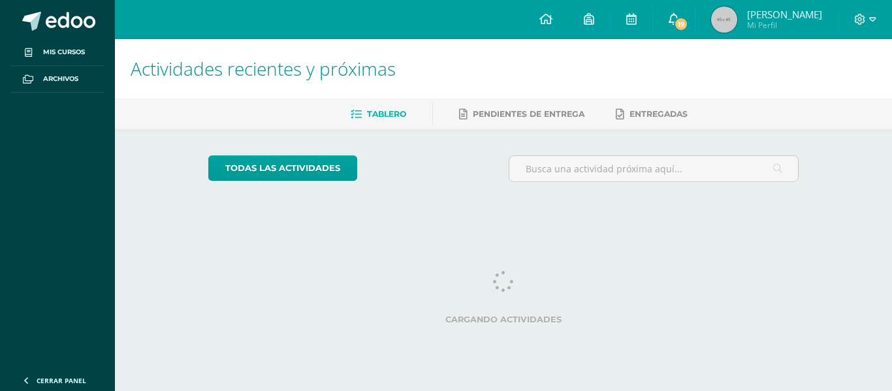
click at [695, 7] on link "19" at bounding box center [674, 19] width 42 height 39
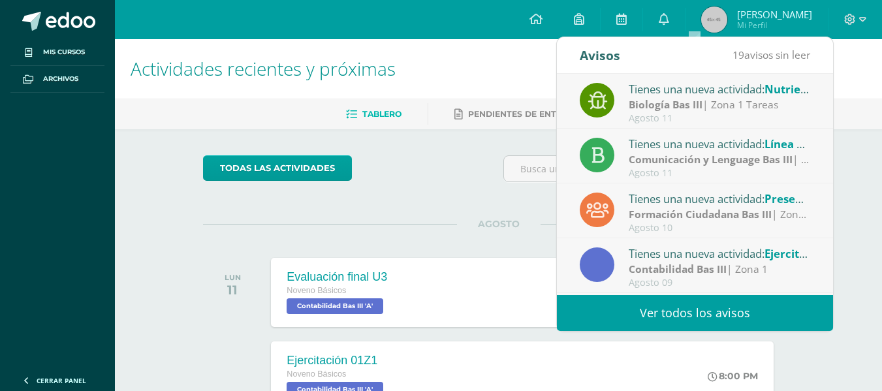
click at [670, 306] on link "Ver todos los avisos" at bounding box center [695, 313] width 276 height 36
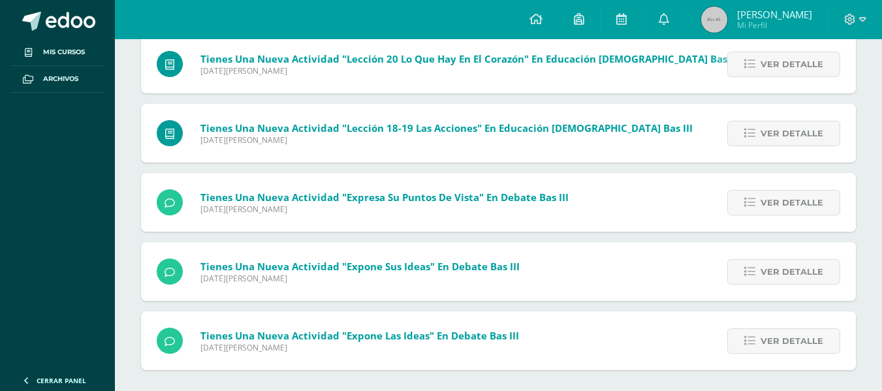
scroll to position [1141, 0]
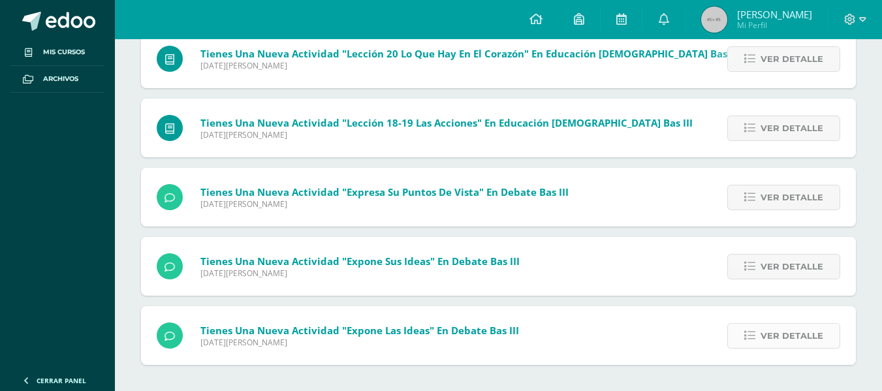
click at [763, 341] on span "Ver detalle" at bounding box center [792, 336] width 63 height 24
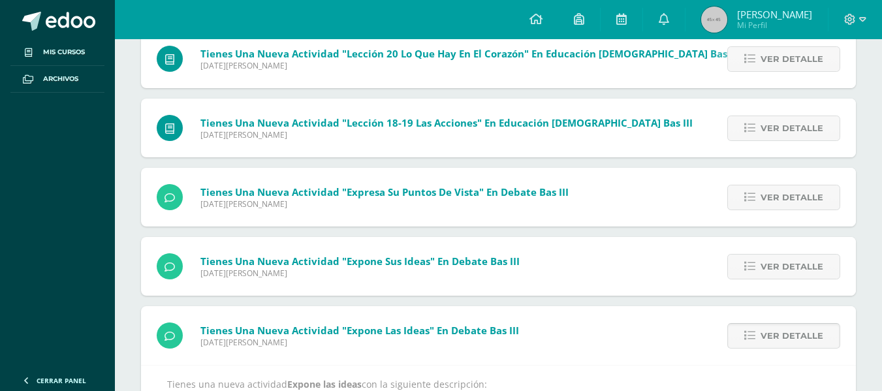
click at [763, 341] on span "Ver detalle" at bounding box center [792, 336] width 63 height 24
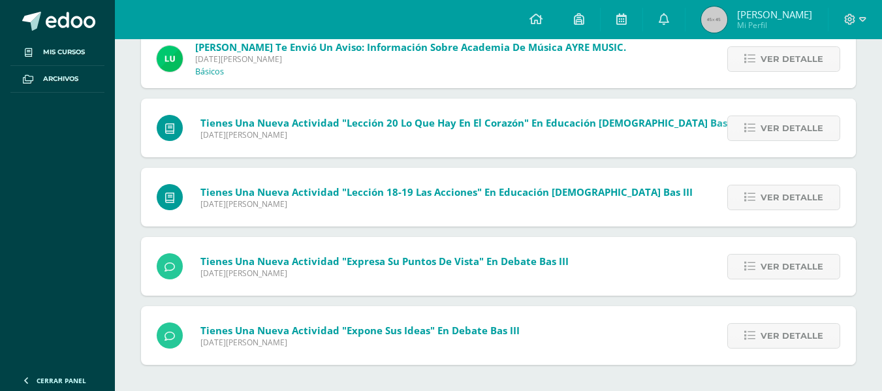
scroll to position [1071, 0]
click at [780, 319] on div "Ver detalle" at bounding box center [782, 335] width 148 height 59
click at [787, 339] on span "Ver detalle" at bounding box center [792, 336] width 63 height 24
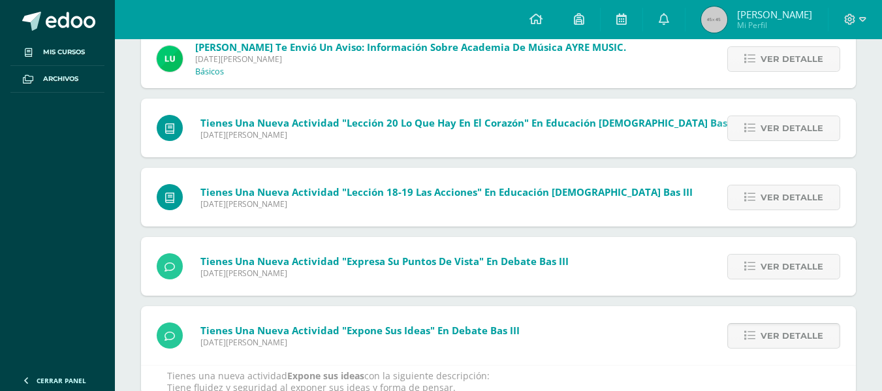
scroll to position [1141, 0]
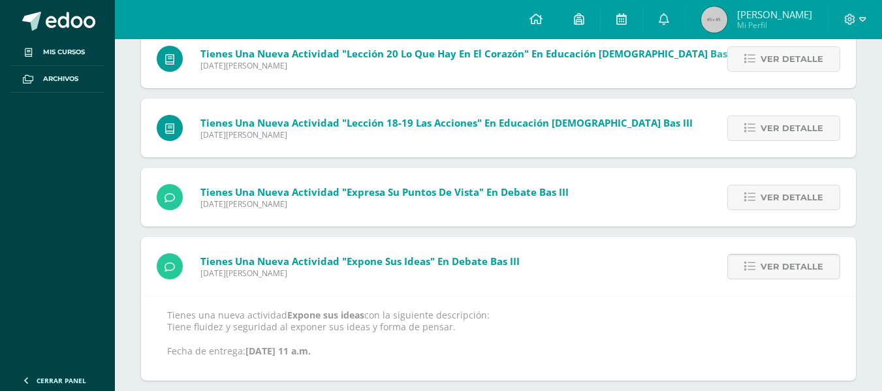
click at [785, 276] on span "Ver detalle" at bounding box center [792, 267] width 63 height 24
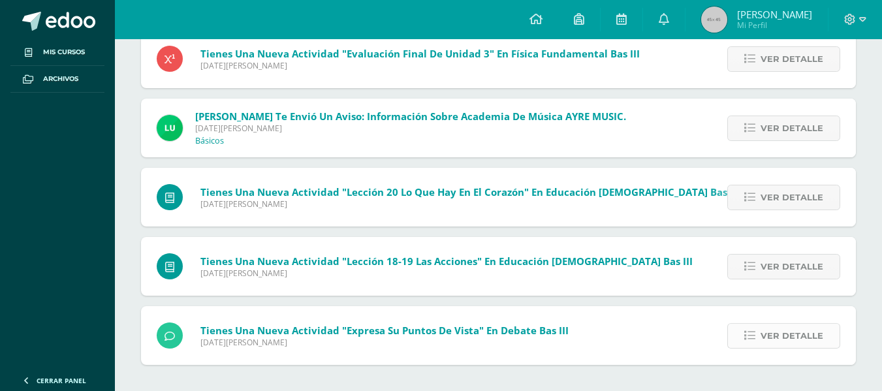
click at [792, 337] on span "Ver detalle" at bounding box center [792, 336] width 63 height 24
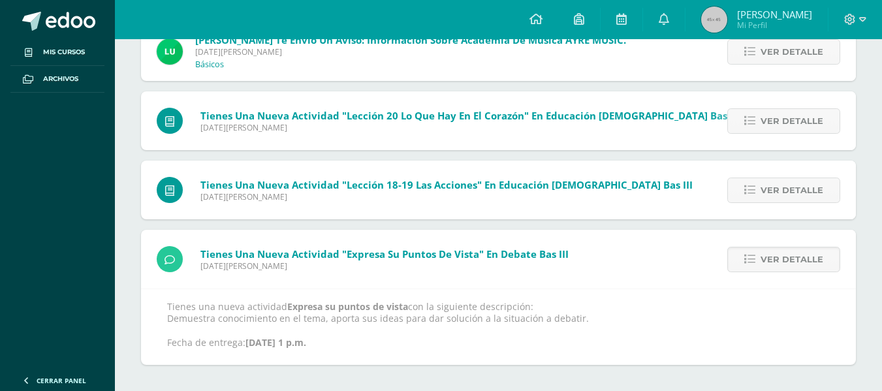
scroll to position [1087, 0]
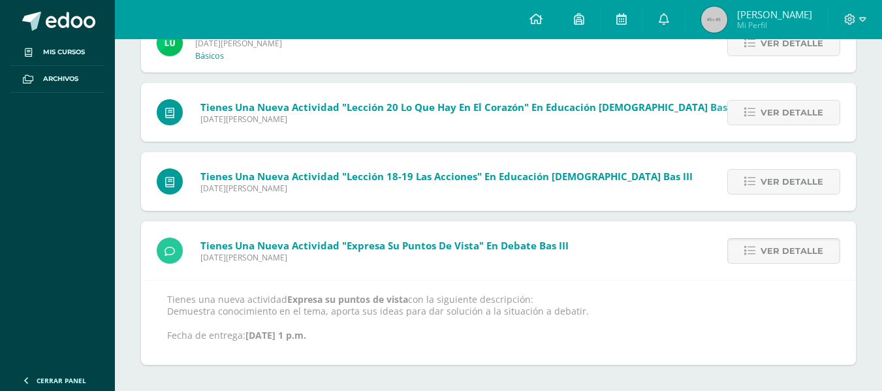
click at [777, 259] on span "Ver detalle" at bounding box center [792, 251] width 63 height 24
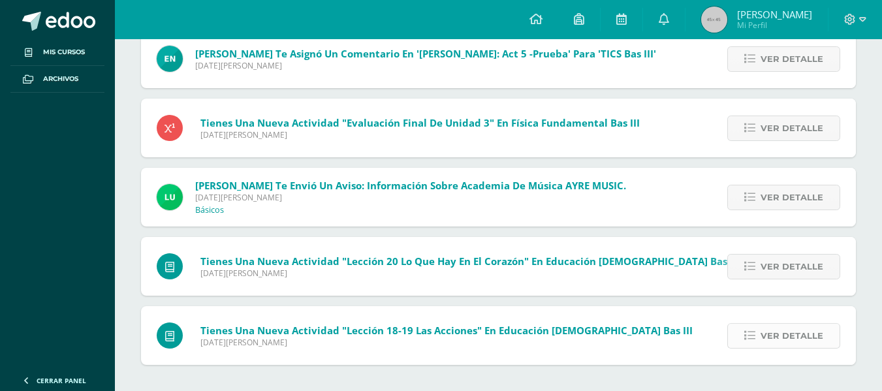
click at [801, 330] on span "Ver detalle" at bounding box center [792, 336] width 63 height 24
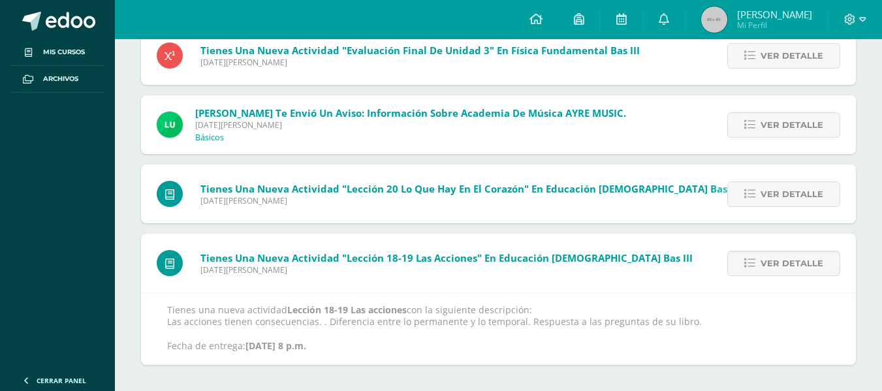
scroll to position [1018, 0]
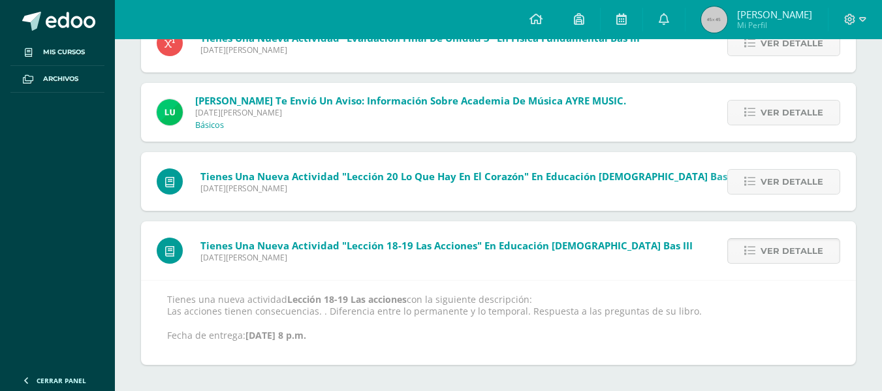
click at [782, 263] on link "Ver detalle" at bounding box center [783, 250] width 113 height 25
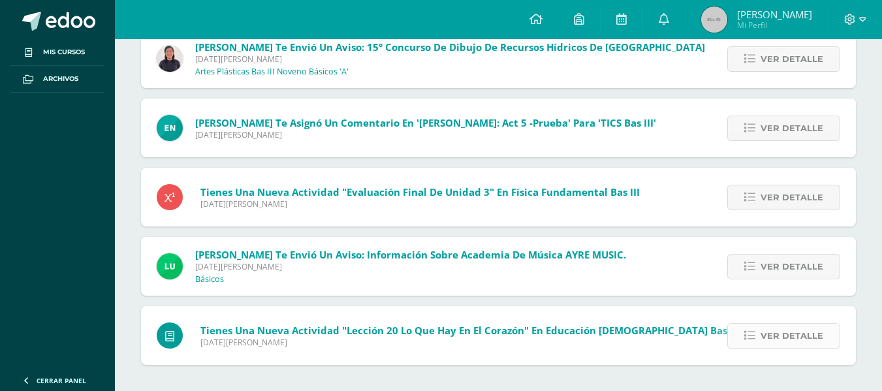
click at [805, 336] on span "Ver detalle" at bounding box center [792, 336] width 63 height 24
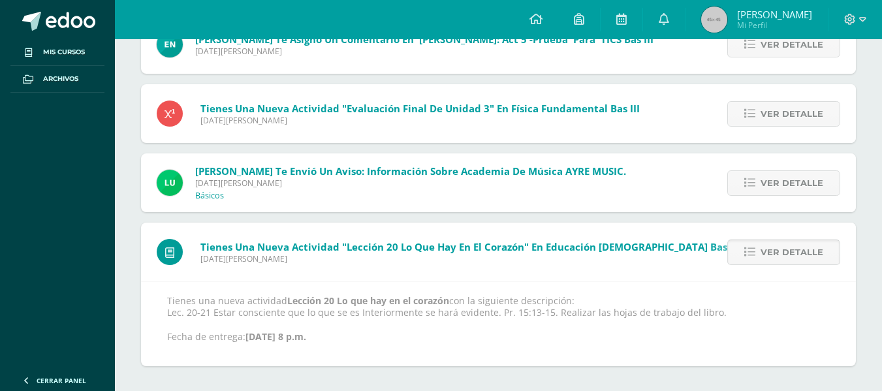
scroll to position [949, 0]
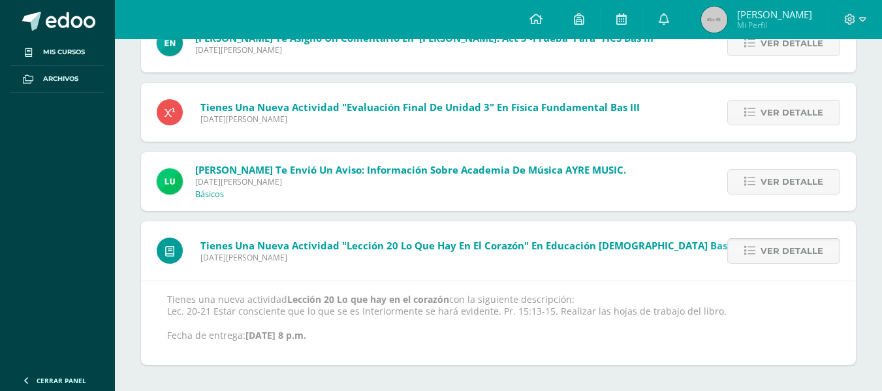
click at [789, 259] on span "Ver detalle" at bounding box center [792, 251] width 63 height 24
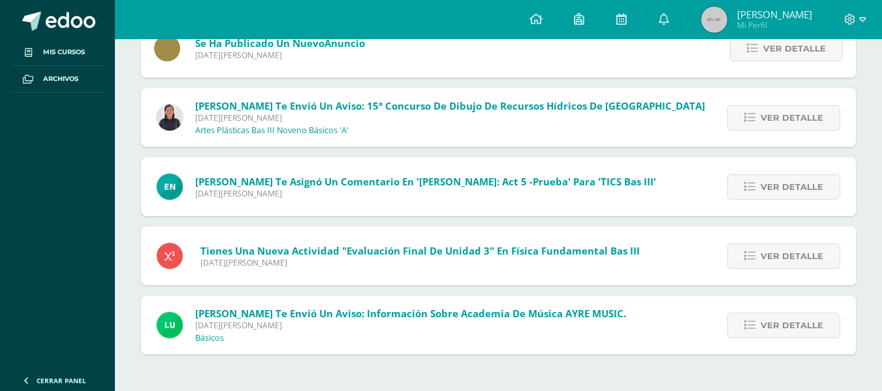
scroll to position [794, 0]
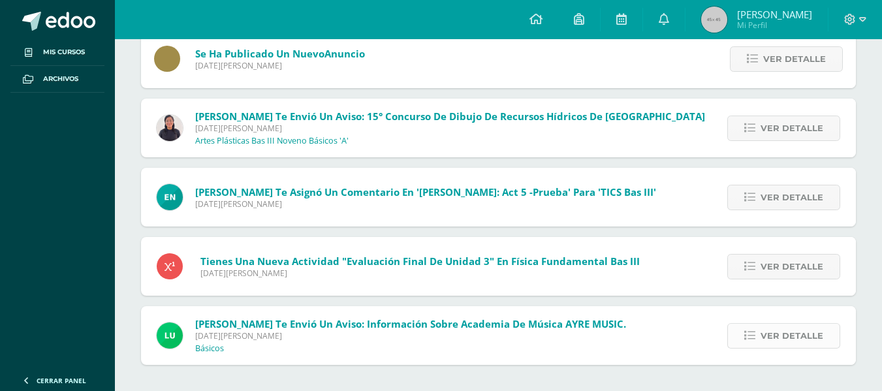
click at [795, 332] on span "Ver detalle" at bounding box center [792, 336] width 63 height 24
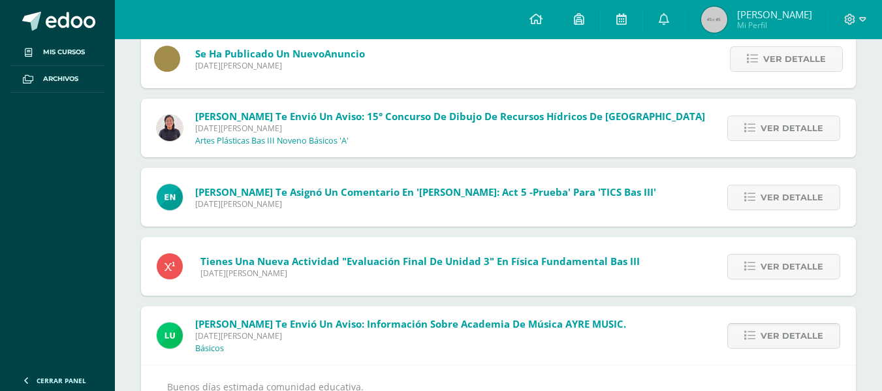
click at [793, 334] on span "Ver detalle" at bounding box center [792, 336] width 63 height 24
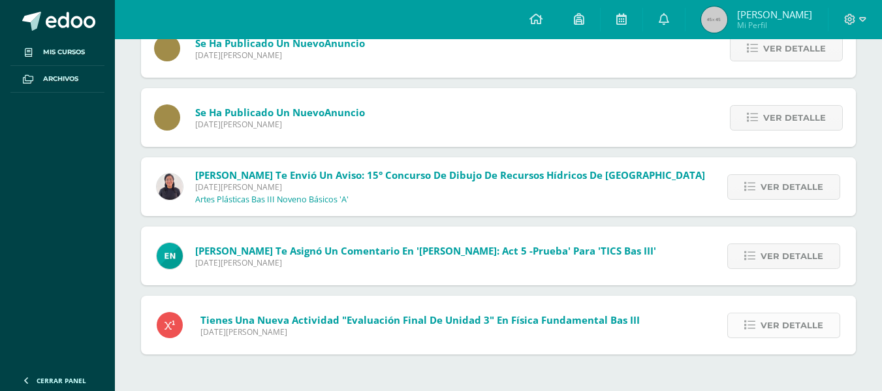
scroll to position [725, 0]
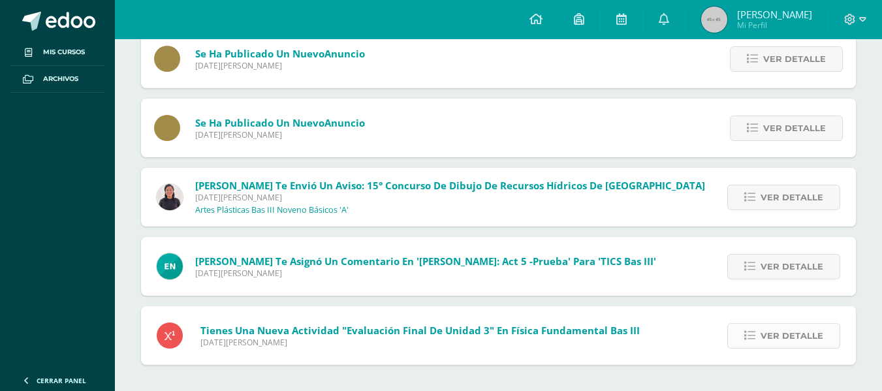
click at [782, 335] on span "Ver detalle" at bounding box center [792, 336] width 63 height 24
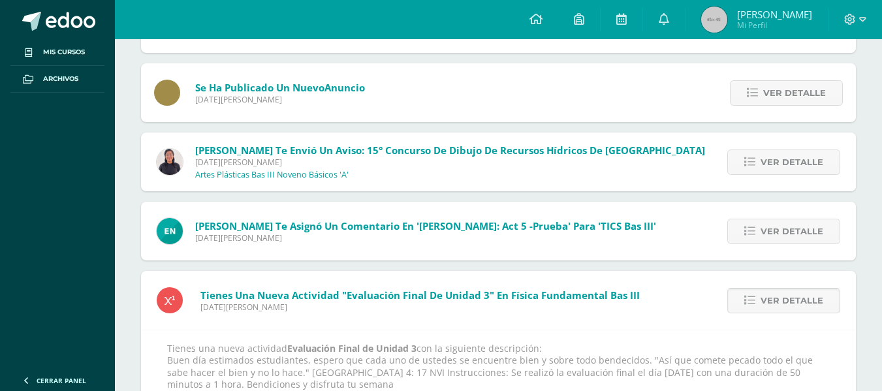
scroll to position [794, 0]
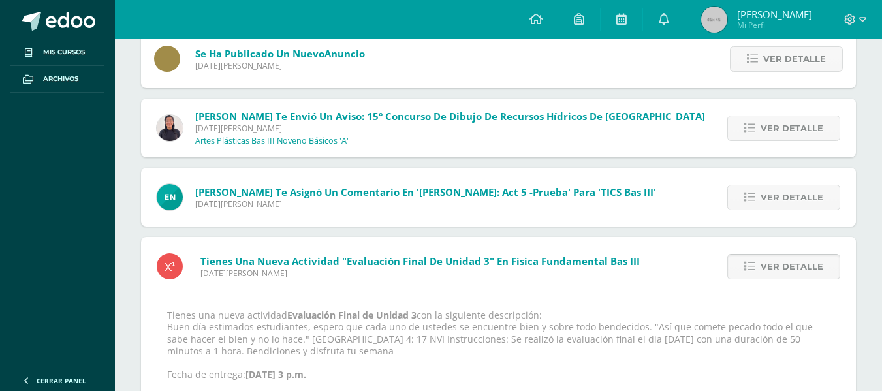
click at [776, 266] on span "Ver detalle" at bounding box center [792, 267] width 63 height 24
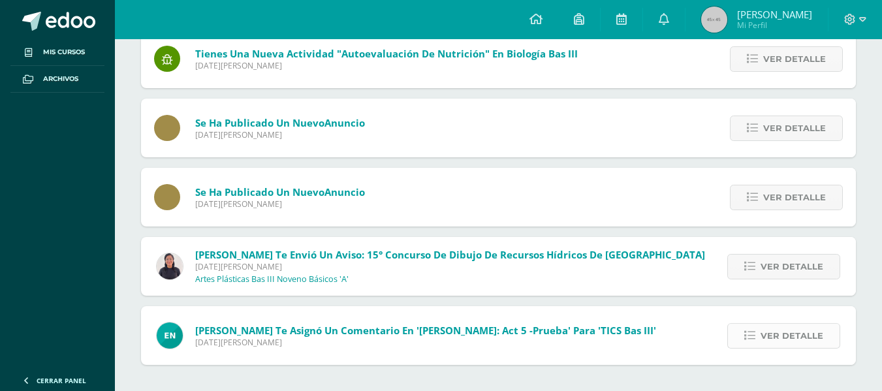
click at [786, 338] on span "Ver detalle" at bounding box center [792, 336] width 63 height 24
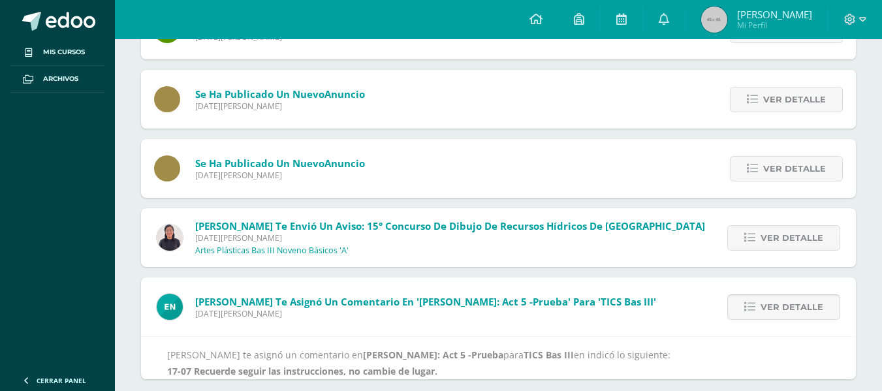
scroll to position [716, 0]
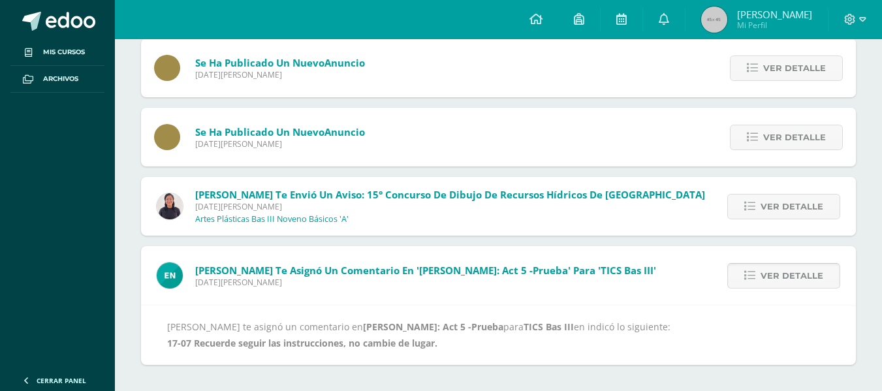
click at [796, 274] on span "Ver detalle" at bounding box center [792, 276] width 63 height 24
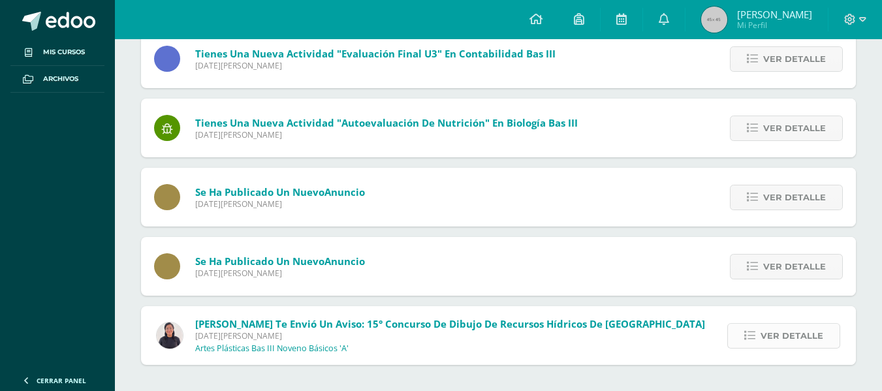
click at [800, 335] on span "Ver detalle" at bounding box center [792, 336] width 63 height 24
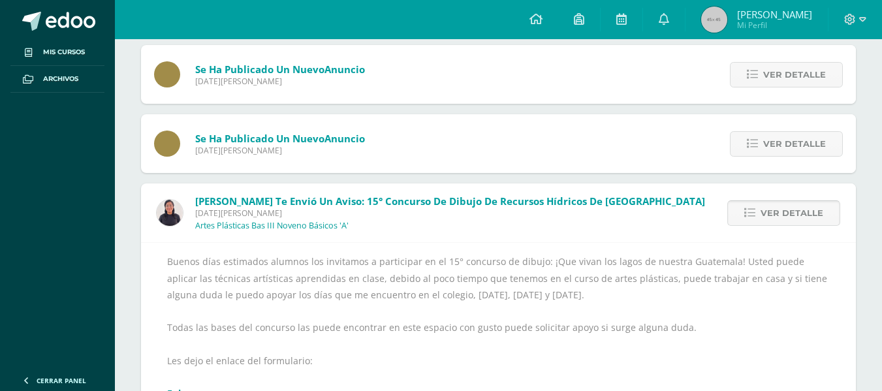
scroll to position [794, 0]
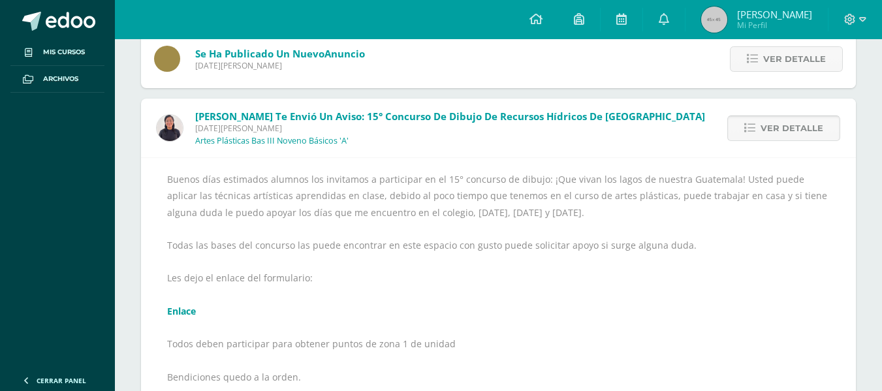
click at [778, 136] on span "Ver detalle" at bounding box center [792, 128] width 63 height 24
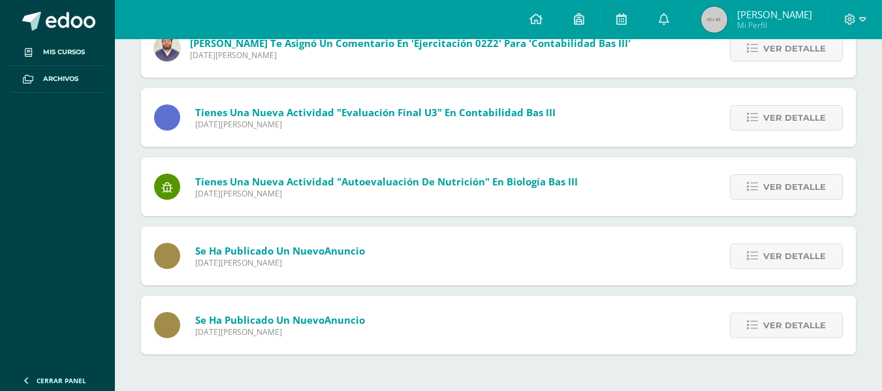
scroll to position [518, 0]
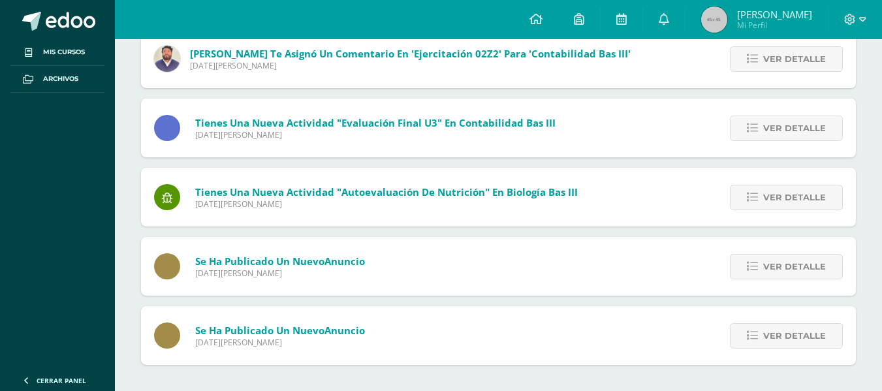
click at [805, 349] on div "Ver detalle" at bounding box center [783, 335] width 146 height 59
click at [787, 321] on div "Ver detalle" at bounding box center [783, 335] width 146 height 59
click at [791, 326] on span "Ver detalle" at bounding box center [794, 336] width 63 height 24
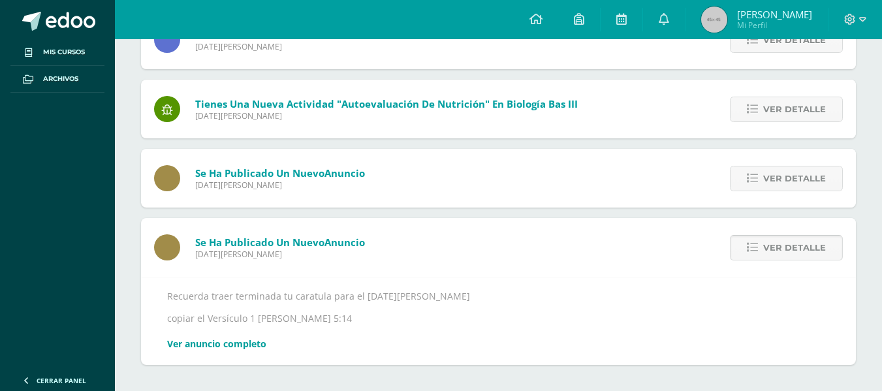
click at [781, 247] on span "Ver detalle" at bounding box center [794, 248] width 63 height 24
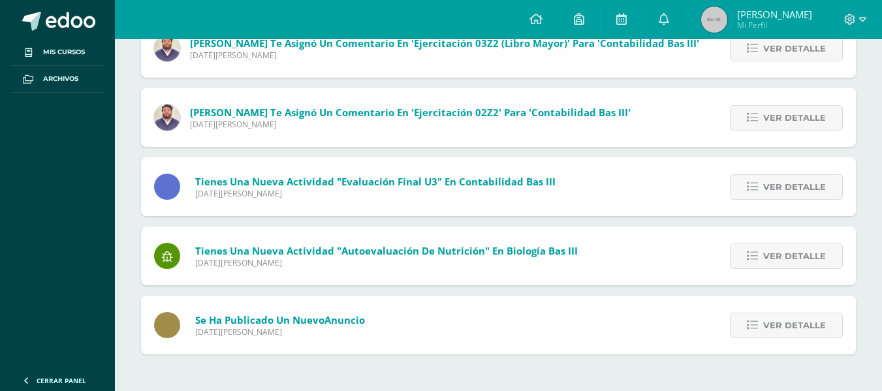
scroll to position [448, 0]
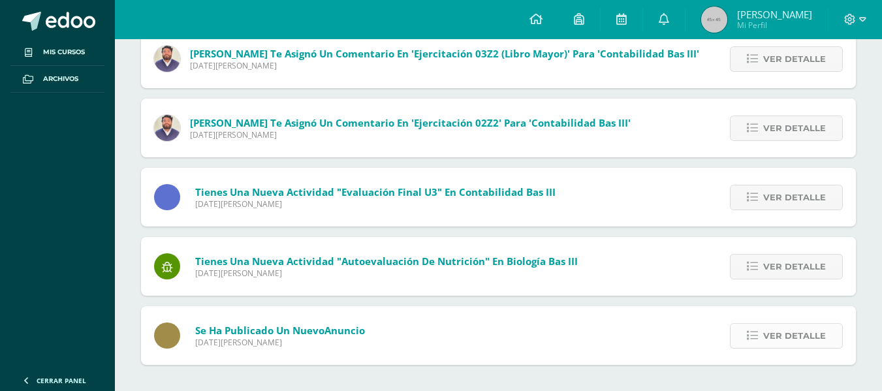
click at [798, 326] on span "Ver detalle" at bounding box center [794, 336] width 63 height 24
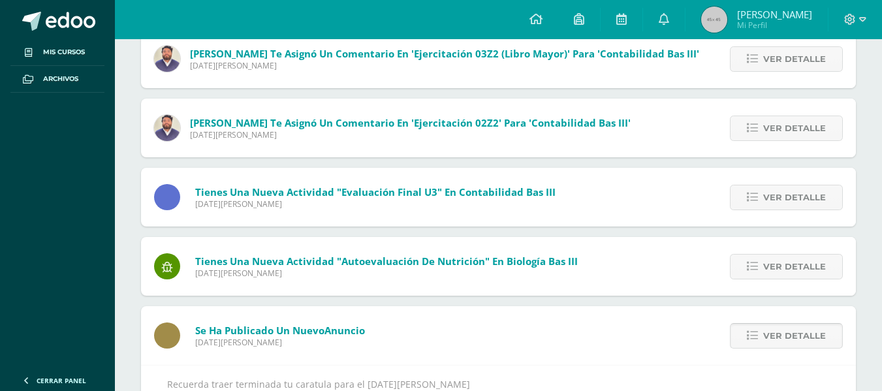
click at [806, 338] on span "Ver detalle" at bounding box center [794, 336] width 63 height 24
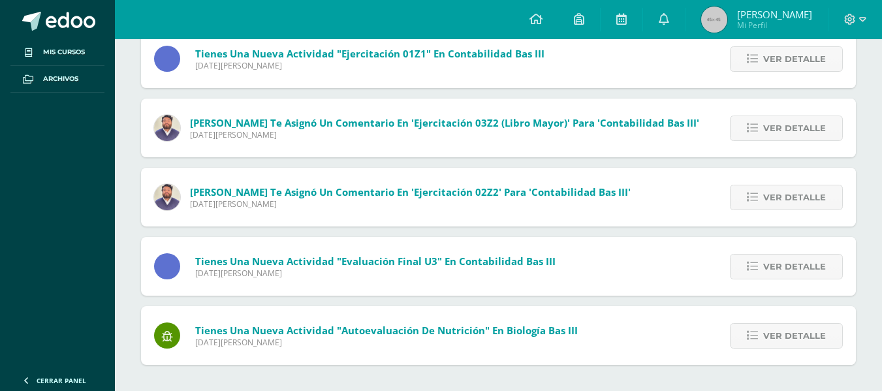
scroll to position [379, 0]
click at [795, 335] on span "Ver detalle" at bounding box center [794, 336] width 63 height 24
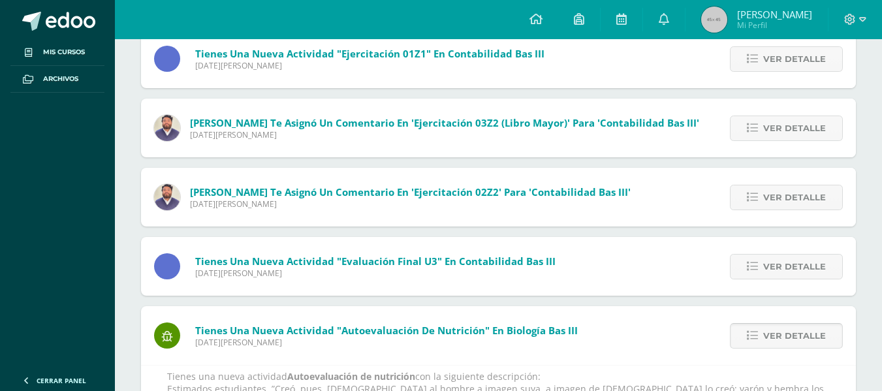
scroll to position [448, 0]
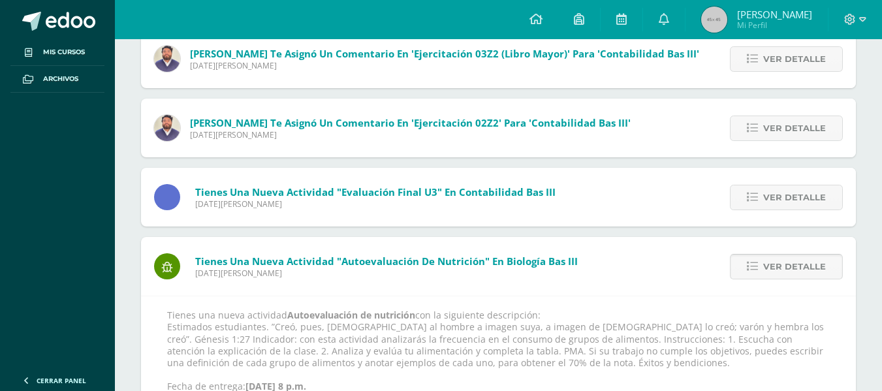
click at [763, 268] on link "Ver detalle" at bounding box center [786, 266] width 113 height 25
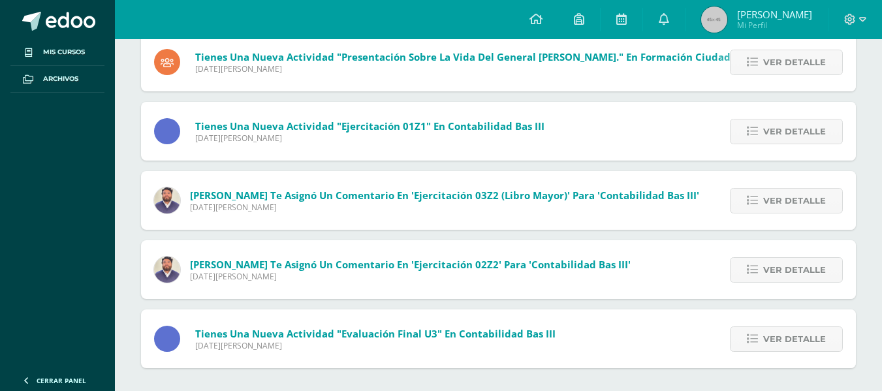
scroll to position [310, 0]
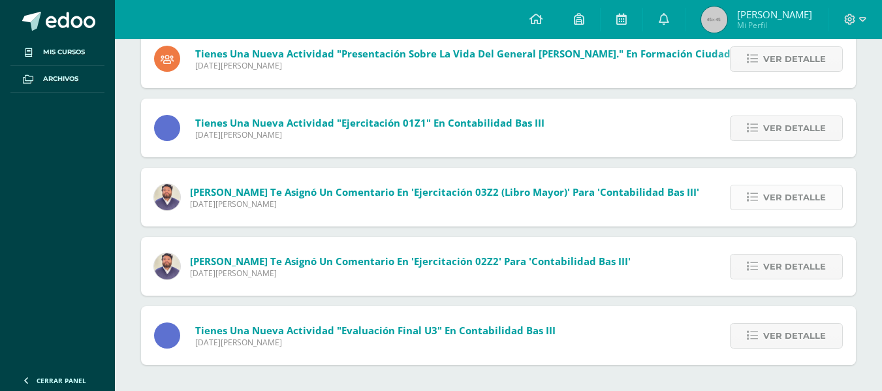
click at [808, 189] on span "Ver detalle" at bounding box center [794, 197] width 63 height 24
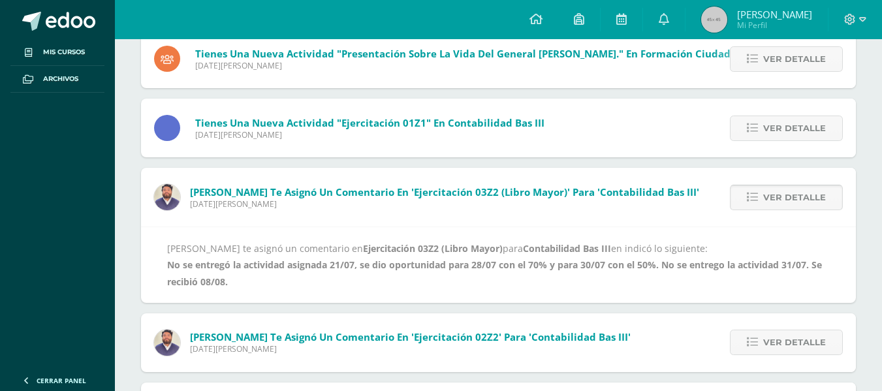
click at [794, 194] on span "Ver detalle" at bounding box center [794, 197] width 63 height 24
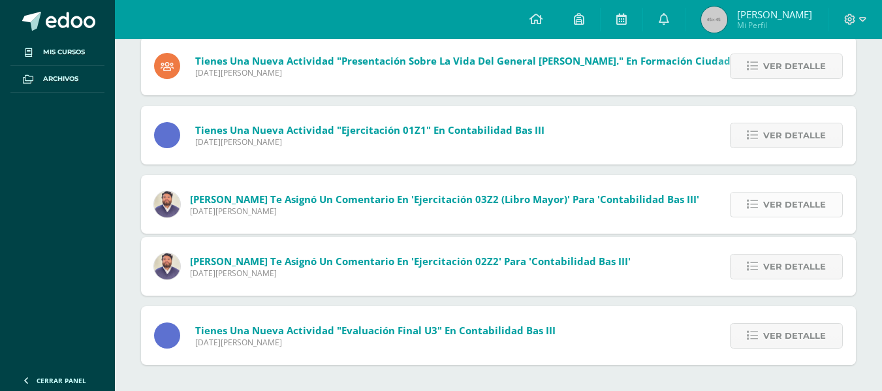
scroll to position [241, 0]
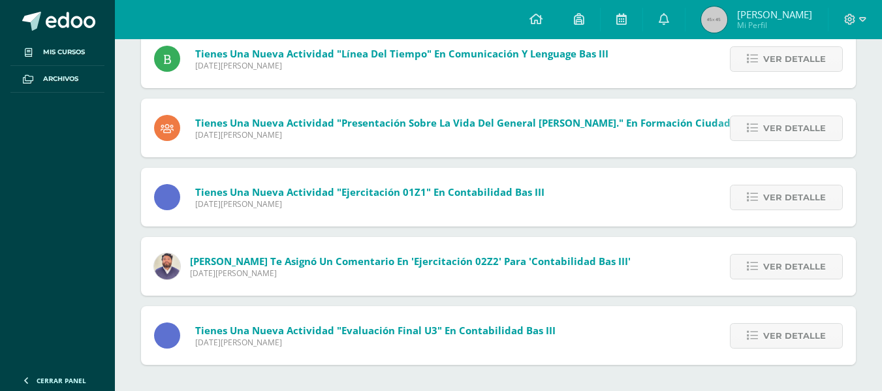
click at [794, 194] on span "Ver detalle" at bounding box center [794, 197] width 63 height 24
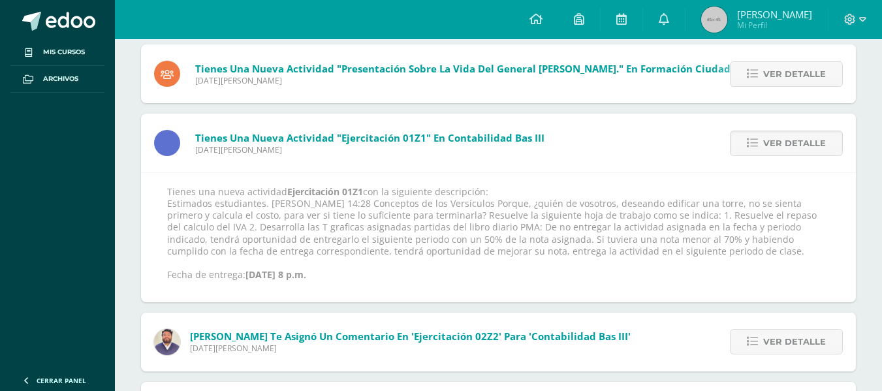
scroll to position [310, 0]
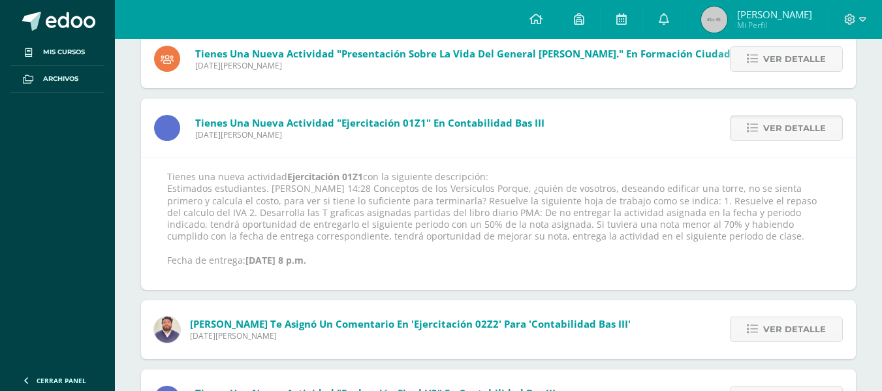
click at [782, 134] on span "Ver detalle" at bounding box center [794, 128] width 63 height 24
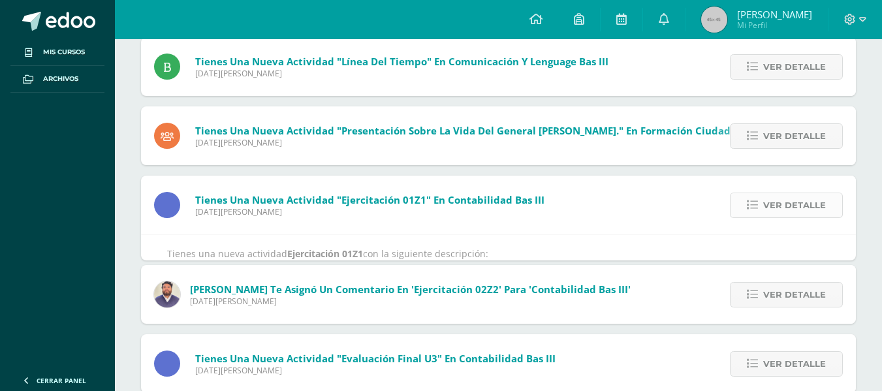
scroll to position [172, 0]
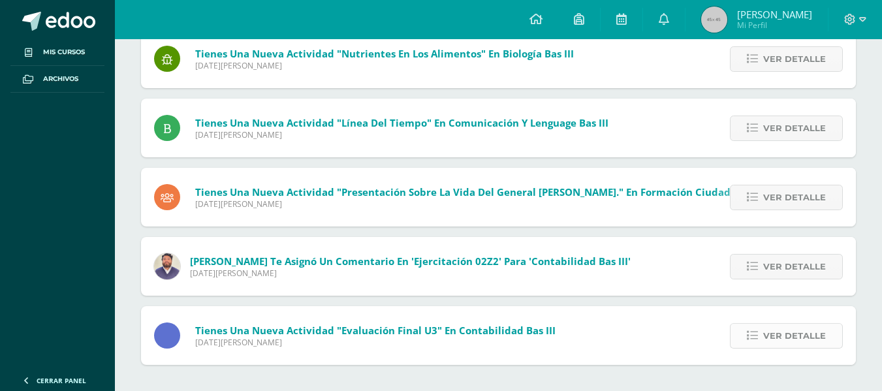
click at [810, 338] on span "Ver detalle" at bounding box center [794, 336] width 63 height 24
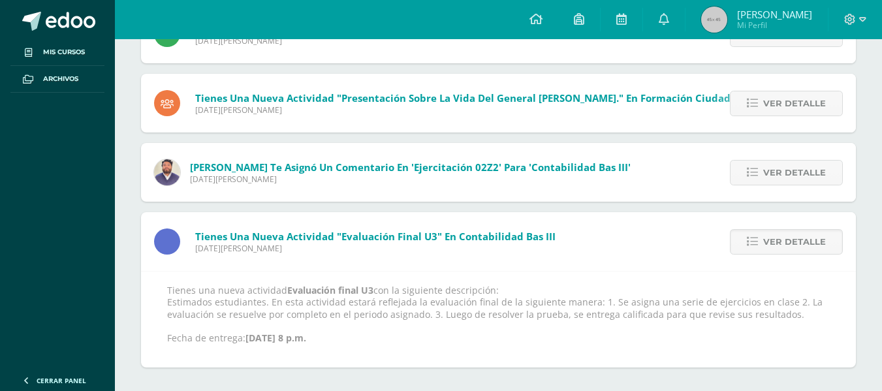
scroll to position [268, 0]
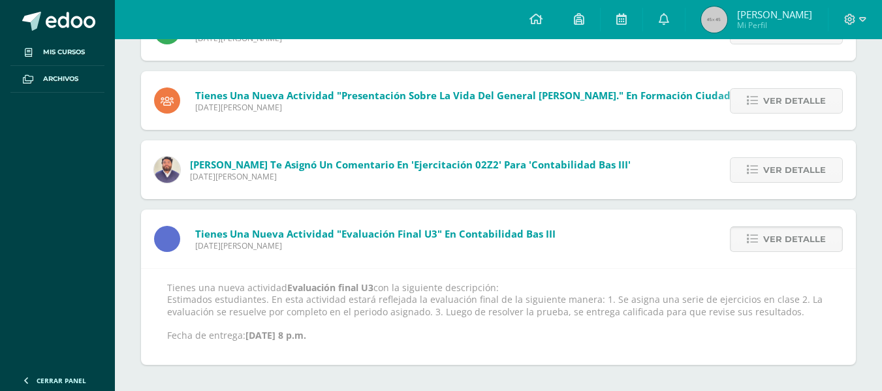
click at [777, 245] on span "Ver detalle" at bounding box center [794, 239] width 63 height 24
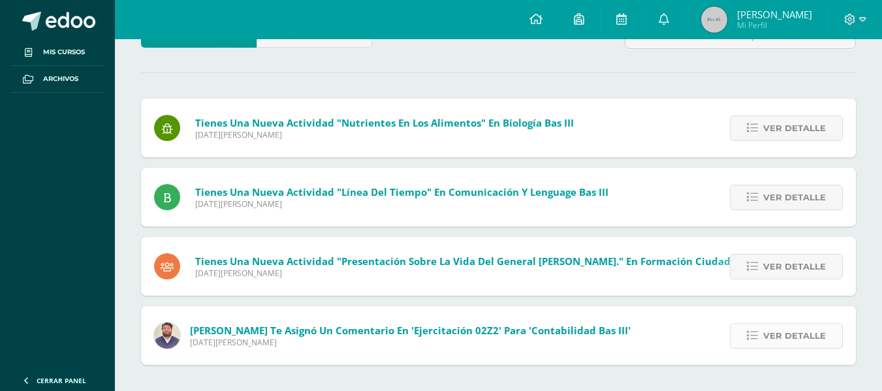
click at [799, 331] on span "Ver detalle" at bounding box center [794, 336] width 63 height 24
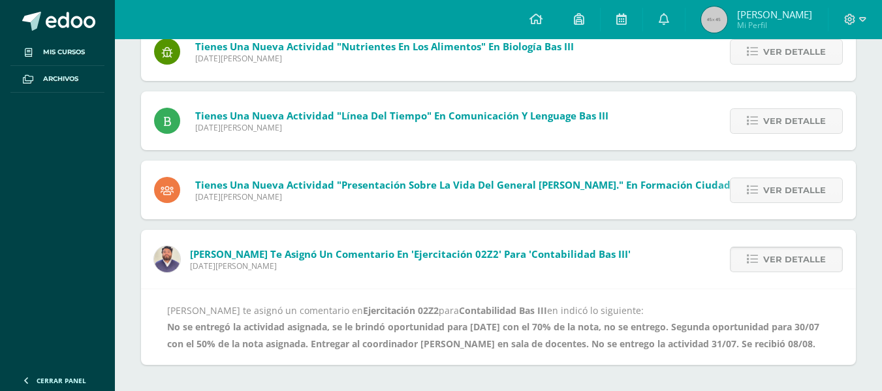
click at [783, 247] on span "Ver detalle" at bounding box center [794, 259] width 63 height 24
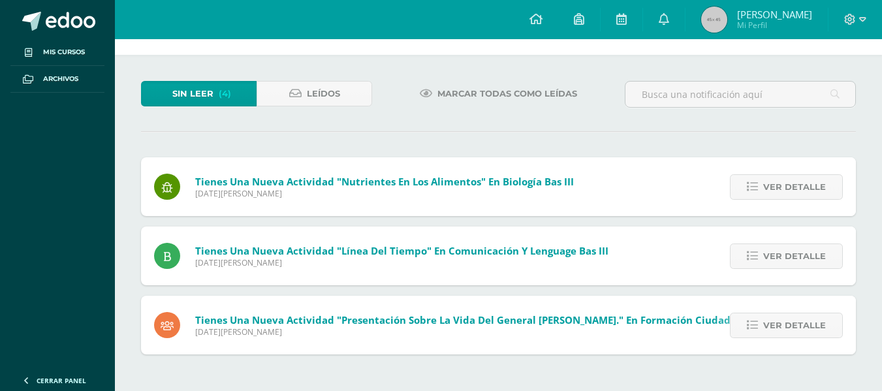
scroll to position [33, 0]
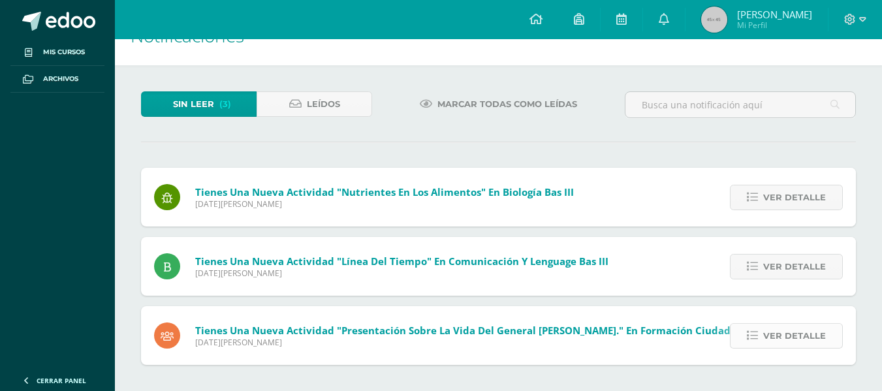
click at [776, 336] on span "Ver detalle" at bounding box center [794, 336] width 63 height 24
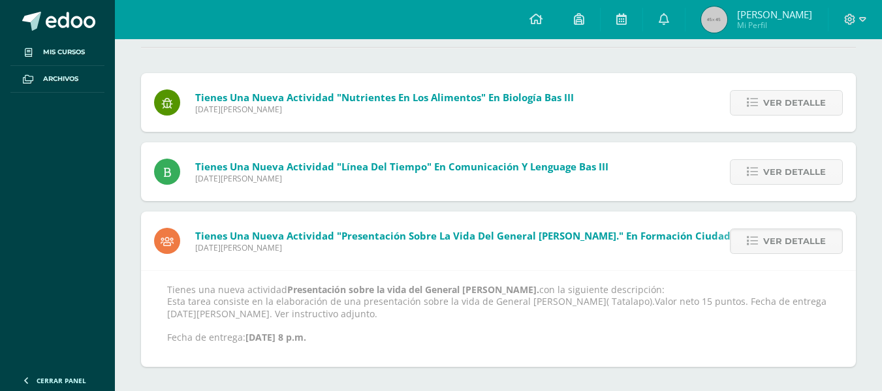
scroll to position [130, 0]
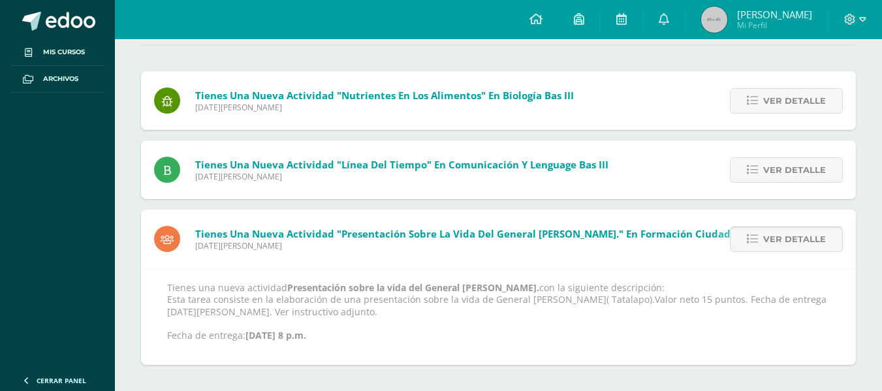
click at [793, 238] on span "Ver detalle" at bounding box center [794, 239] width 63 height 24
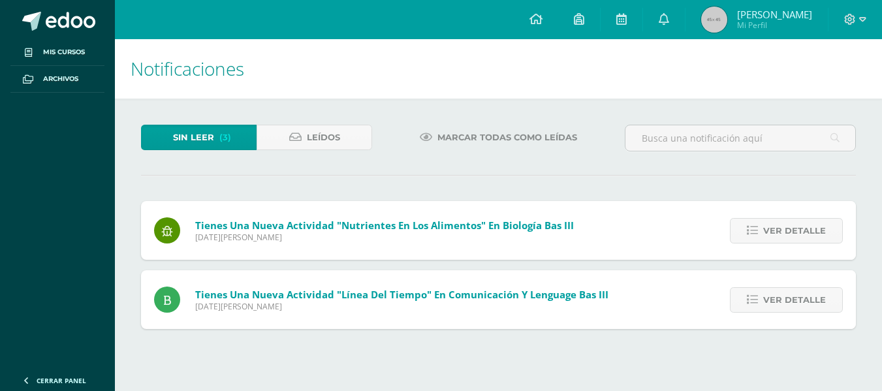
scroll to position [0, 0]
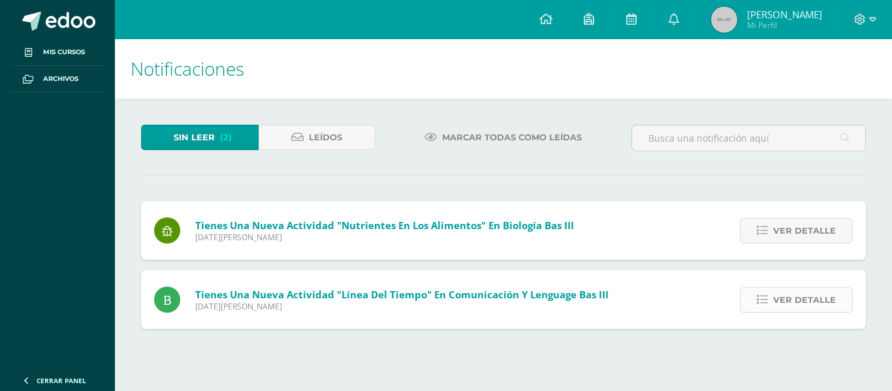
click at [807, 294] on span "Ver detalle" at bounding box center [804, 300] width 63 height 24
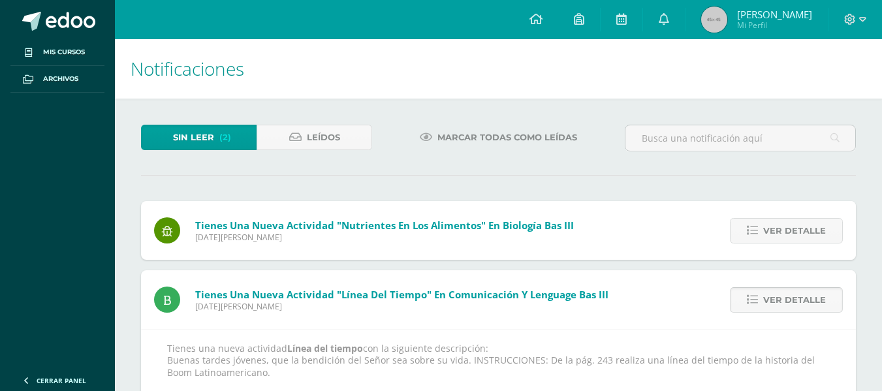
click at [799, 296] on span "Ver detalle" at bounding box center [794, 300] width 63 height 24
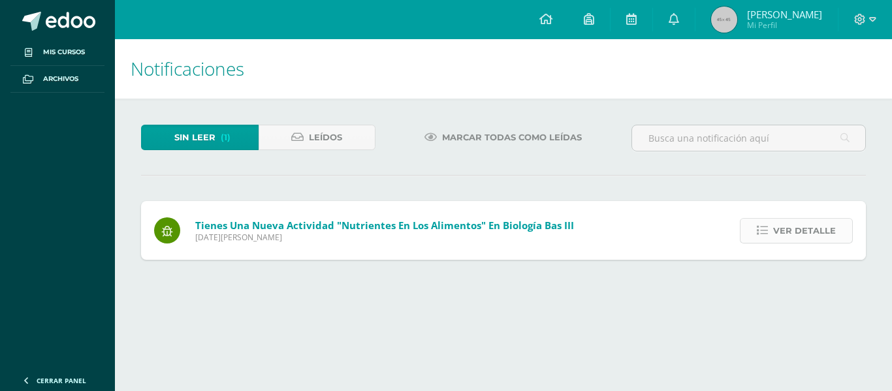
click at [777, 233] on span "Ver detalle" at bounding box center [804, 231] width 63 height 24
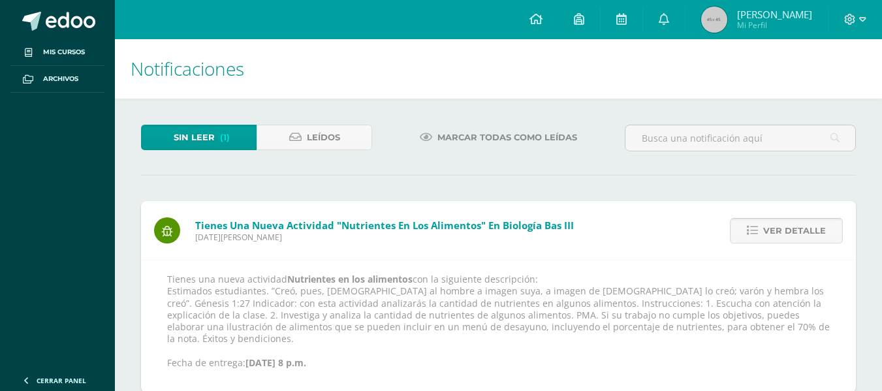
click at [781, 230] on span "Ver detalle" at bounding box center [794, 231] width 63 height 24
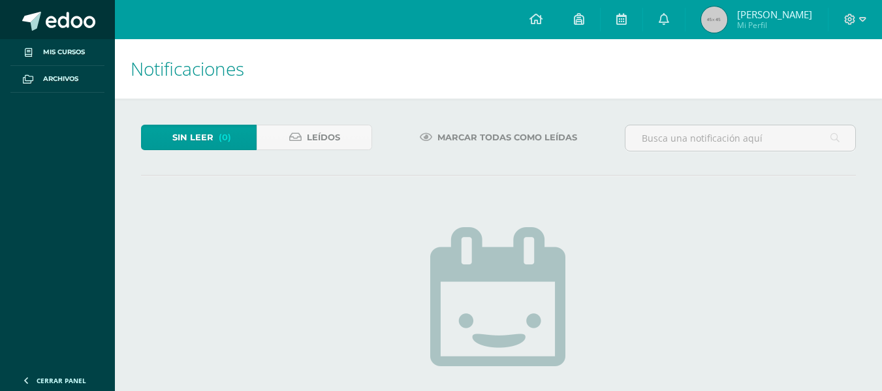
click at [48, 9] on link at bounding box center [57, 19] width 115 height 39
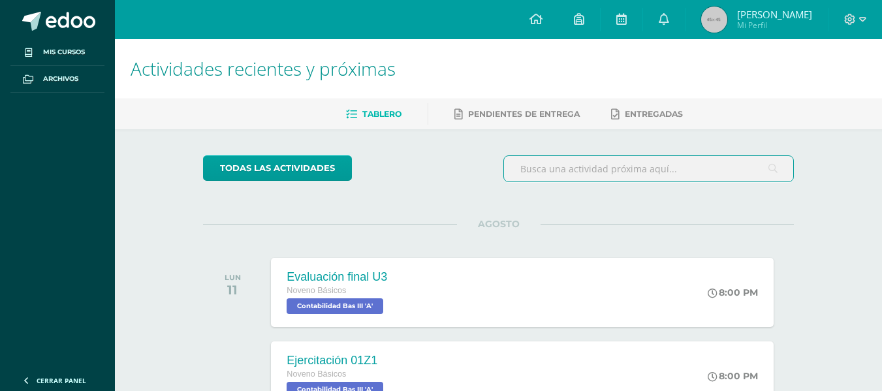
click at [748, 170] on input "text" at bounding box center [648, 168] width 289 height 25
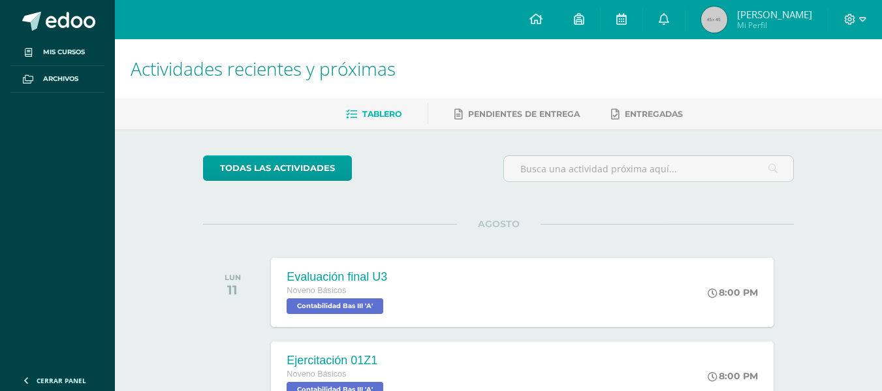
click at [770, 220] on div "todas las Actividades No tienes actividades Échale un vistazo a los demás perío…" at bounding box center [498, 390] width 643 height 523
click at [629, 389] on div "Ejercitación 01Z1 Noveno Básicos Contabilidad Bas III 'A' 8:00 PM Ejercitación …" at bounding box center [522, 376] width 507 height 70
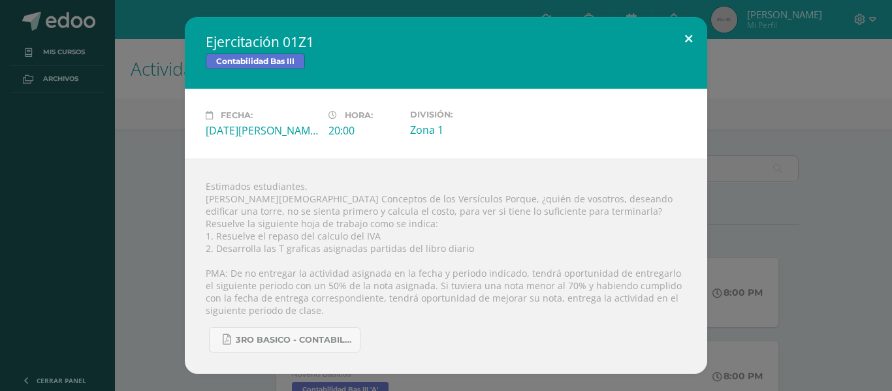
click at [690, 41] on button at bounding box center [688, 39] width 37 height 44
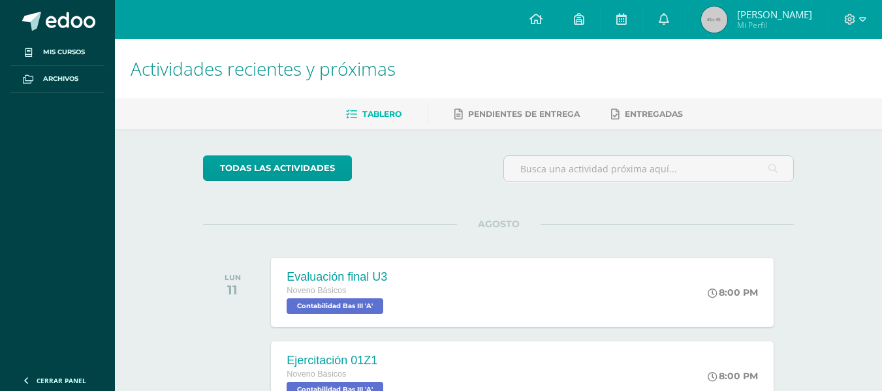
click at [828, 191] on div "Actividades recientes y próximas Tablero Pendientes de entrega Entregadas todas…" at bounding box center [498, 345] width 767 height 613
